Goal: Check status

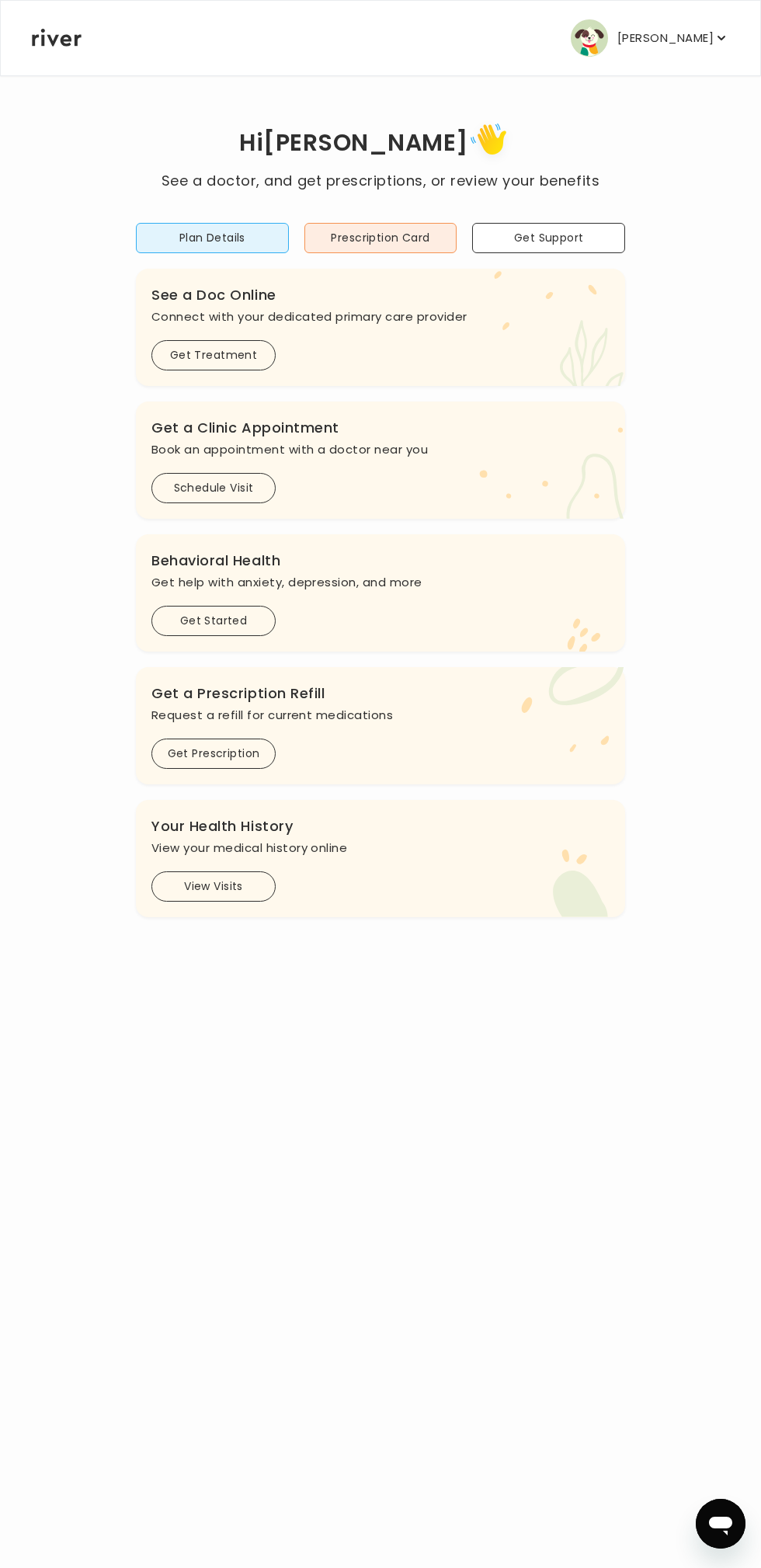
click at [245, 874] on button "View Visits" at bounding box center [213, 886] width 124 height 30
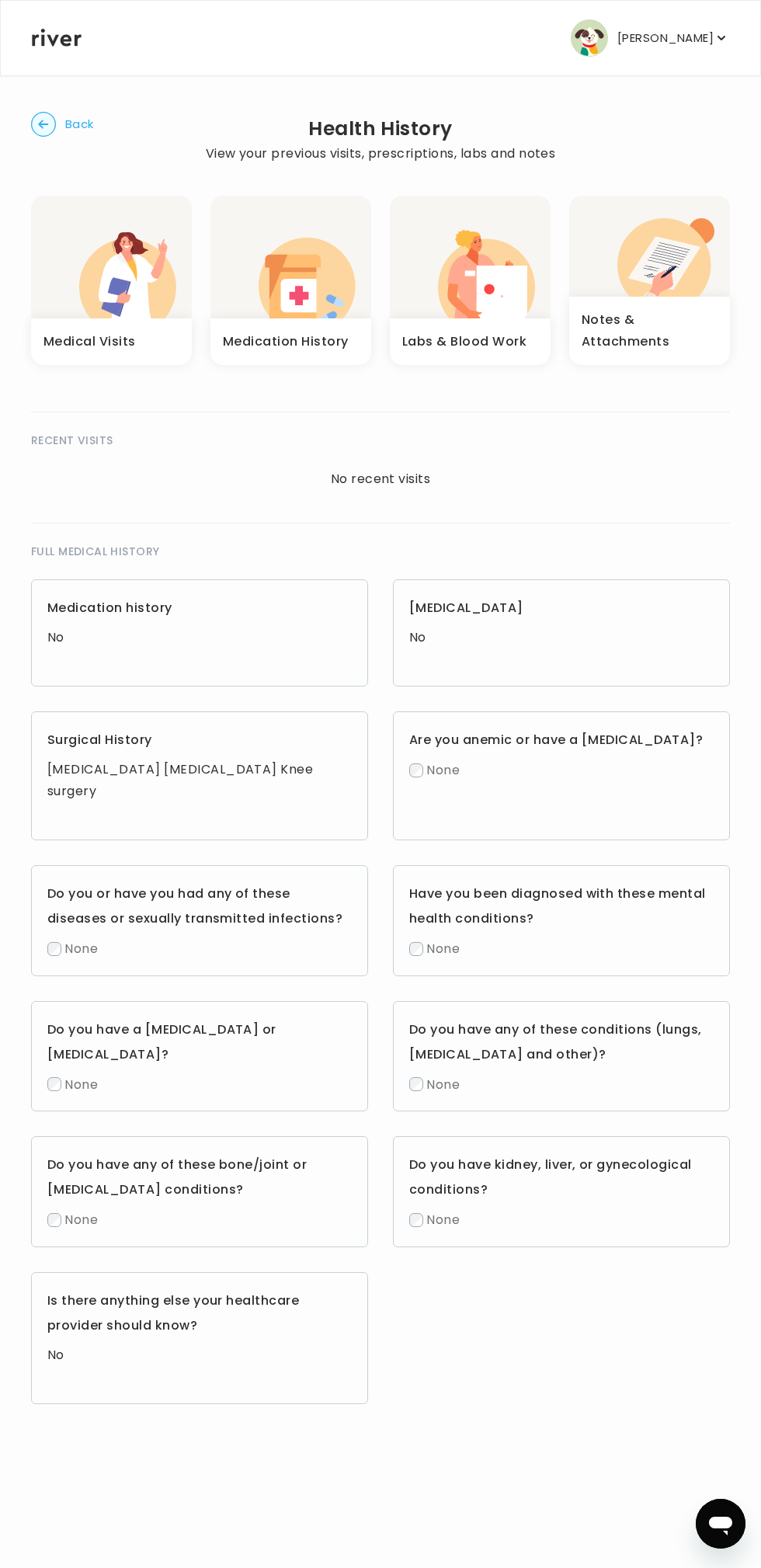
click at [505, 276] on icon "button" at bounding box center [501, 295] width 50 height 60
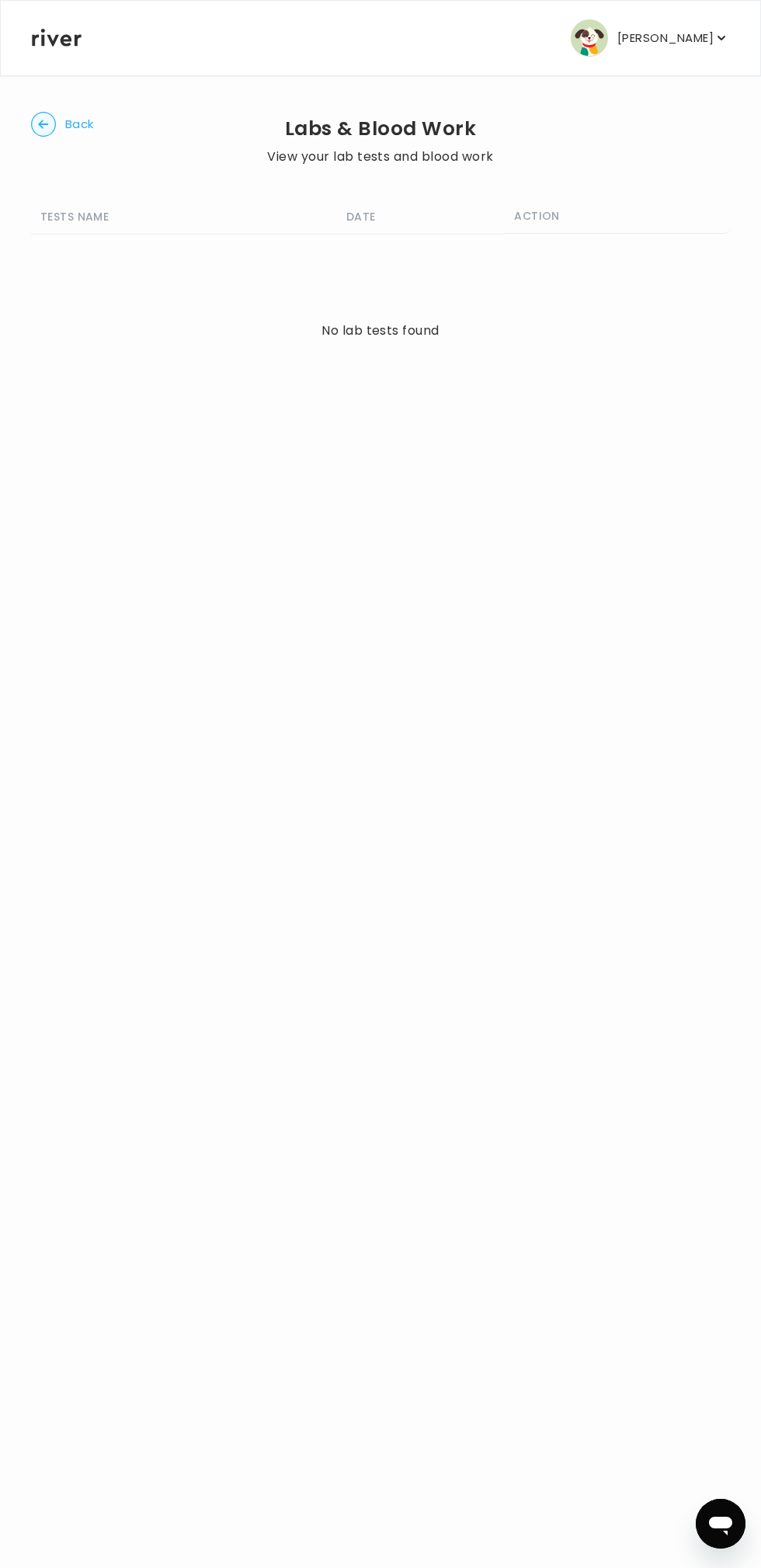
click at [50, 123] on circle "button" at bounding box center [44, 124] width 24 height 24
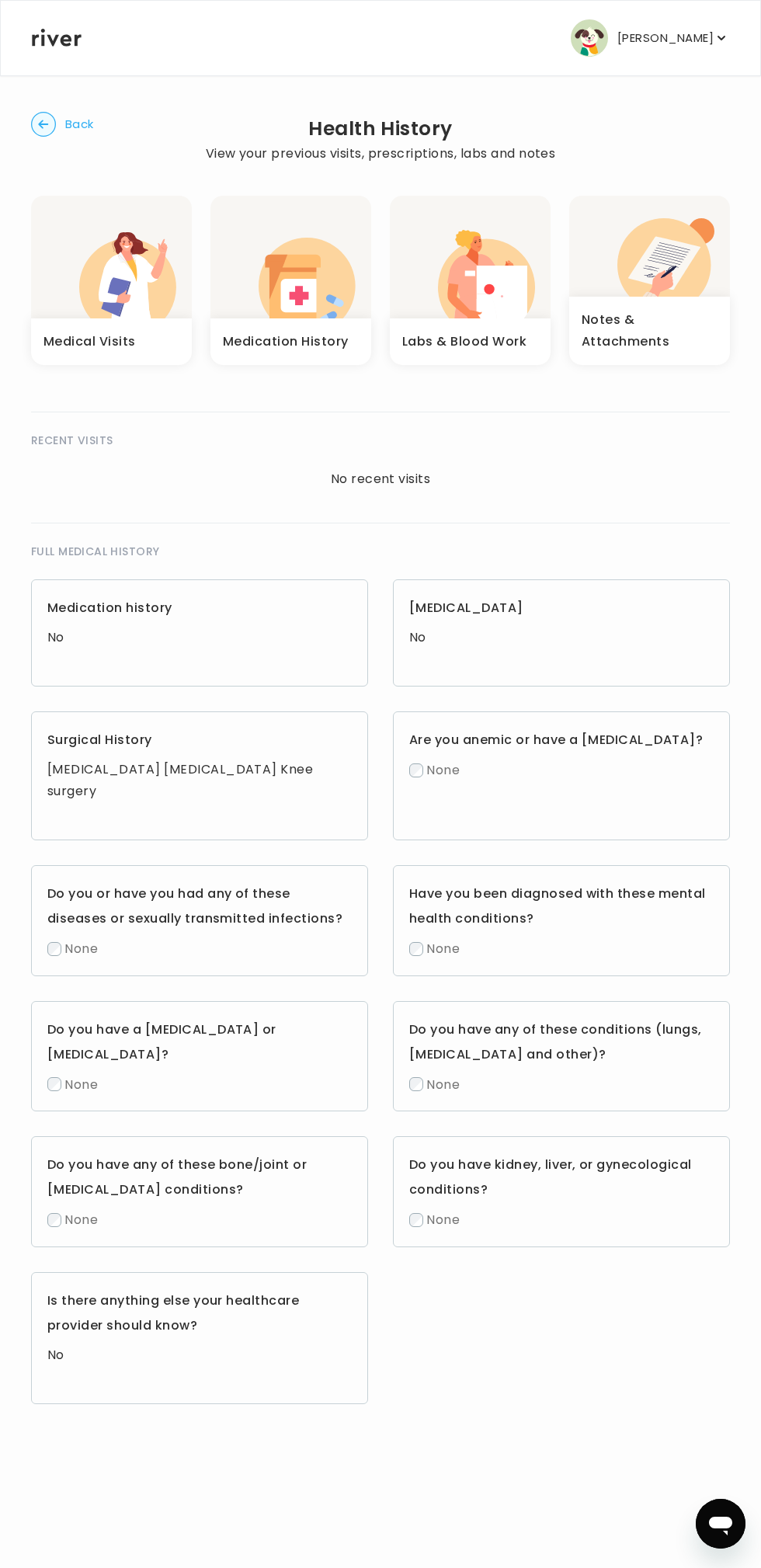
click at [55, 118] on icon "button" at bounding box center [43, 123] width 25 height 25
